Goal: Transaction & Acquisition: Purchase product/service

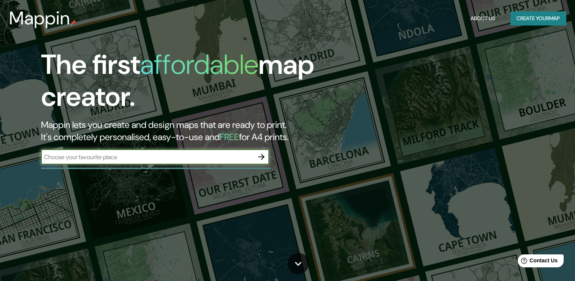
click at [544, 16] on button "Create your map" at bounding box center [539, 18] width 56 height 14
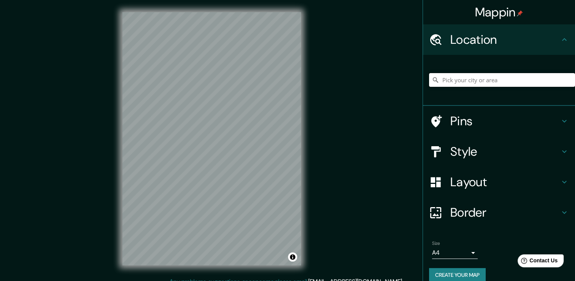
click at [506, 80] on input "Pick your city or area" at bounding box center [502, 80] width 146 height 14
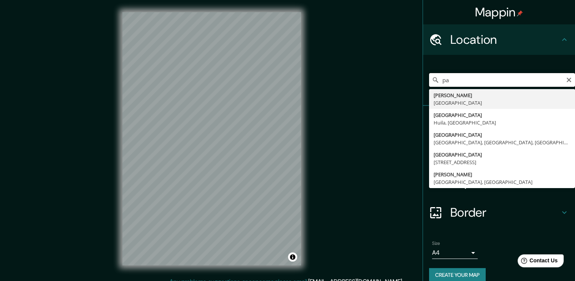
type input "p"
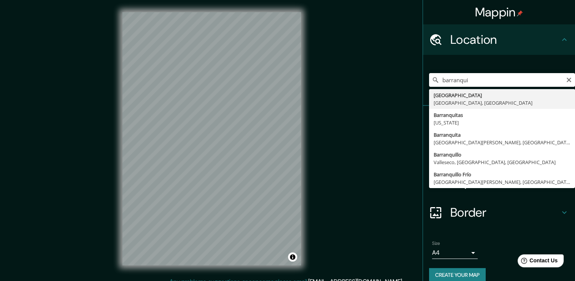
type input "[GEOGRAPHIC_DATA], [GEOGRAPHIC_DATA], [GEOGRAPHIC_DATA]"
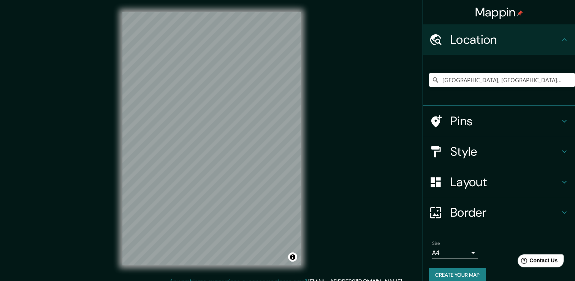
click at [552, 118] on h4 "Pins" at bounding box center [505, 120] width 109 height 15
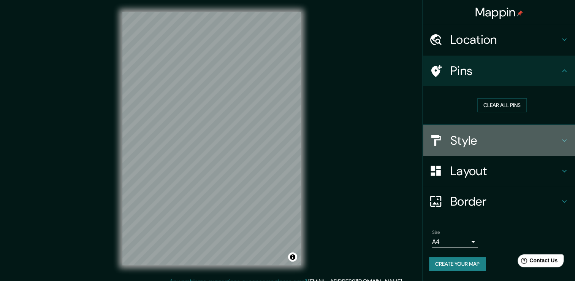
click at [556, 141] on h4 "Style" at bounding box center [505, 140] width 109 height 15
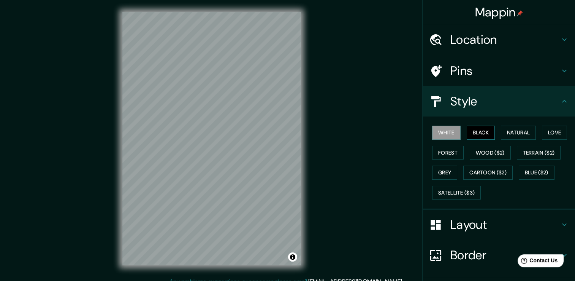
click at [473, 135] on button "Black" at bounding box center [481, 132] width 29 height 14
click at [511, 133] on button "Natural" at bounding box center [518, 132] width 35 height 14
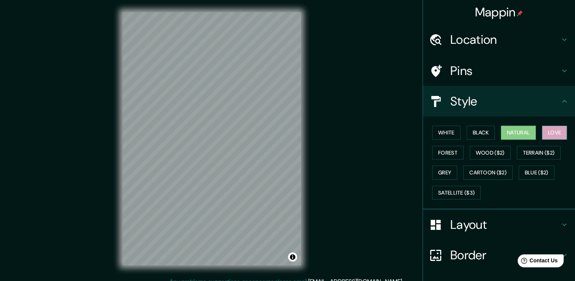
click at [551, 133] on button "Love" at bounding box center [554, 132] width 25 height 14
click at [436, 156] on button "Forest" at bounding box center [448, 153] width 32 height 14
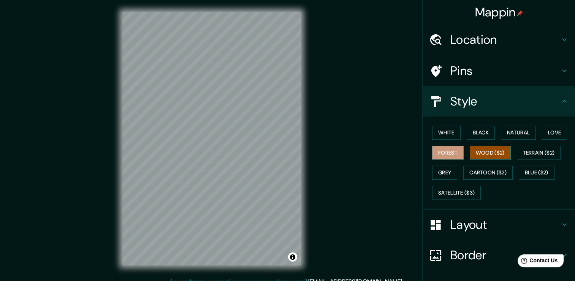
click at [490, 154] on button "Wood ($2)" at bounding box center [490, 153] width 41 height 14
click at [546, 155] on button "Terrain ($2)" at bounding box center [539, 153] width 44 height 14
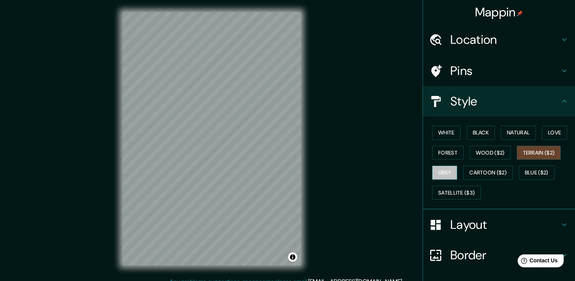
click at [441, 173] on button "Grey" at bounding box center [444, 172] width 25 height 14
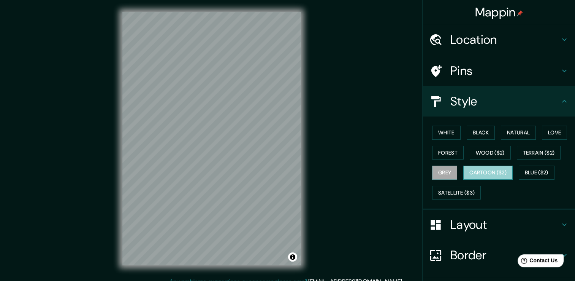
drag, startPoint x: 495, startPoint y: 176, endPoint x: 505, endPoint y: 175, distance: 9.6
click at [494, 175] on button "Cartoon ($2)" at bounding box center [487, 172] width 49 height 14
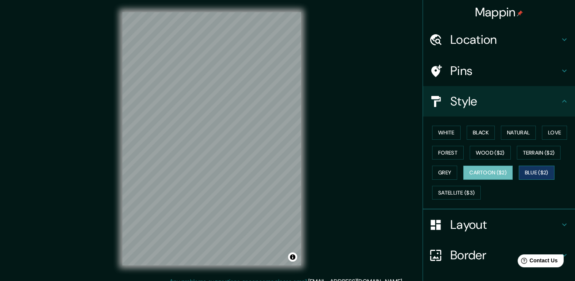
drag, startPoint x: 541, startPoint y: 174, endPoint x: 551, endPoint y: 175, distance: 9.9
click at [546, 175] on button "Blue ($2)" at bounding box center [537, 172] width 36 height 14
click at [541, 156] on button "Terrain ($2)" at bounding box center [539, 153] width 44 height 14
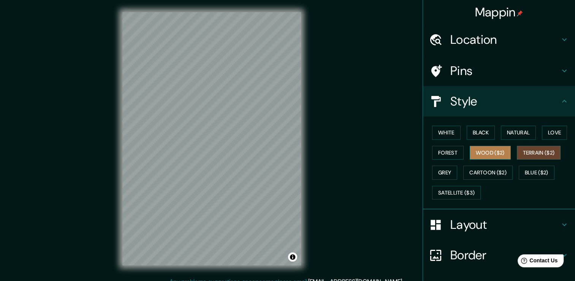
click at [485, 153] on button "Wood ($2)" at bounding box center [490, 153] width 41 height 14
click at [440, 155] on button "Forest" at bounding box center [448, 153] width 32 height 14
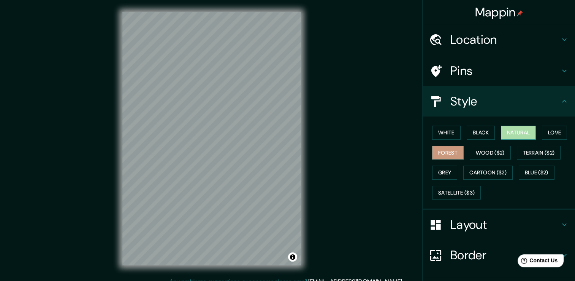
click at [519, 137] on button "Natural" at bounding box center [518, 132] width 35 height 14
